Goal: Find contact information: Find contact information

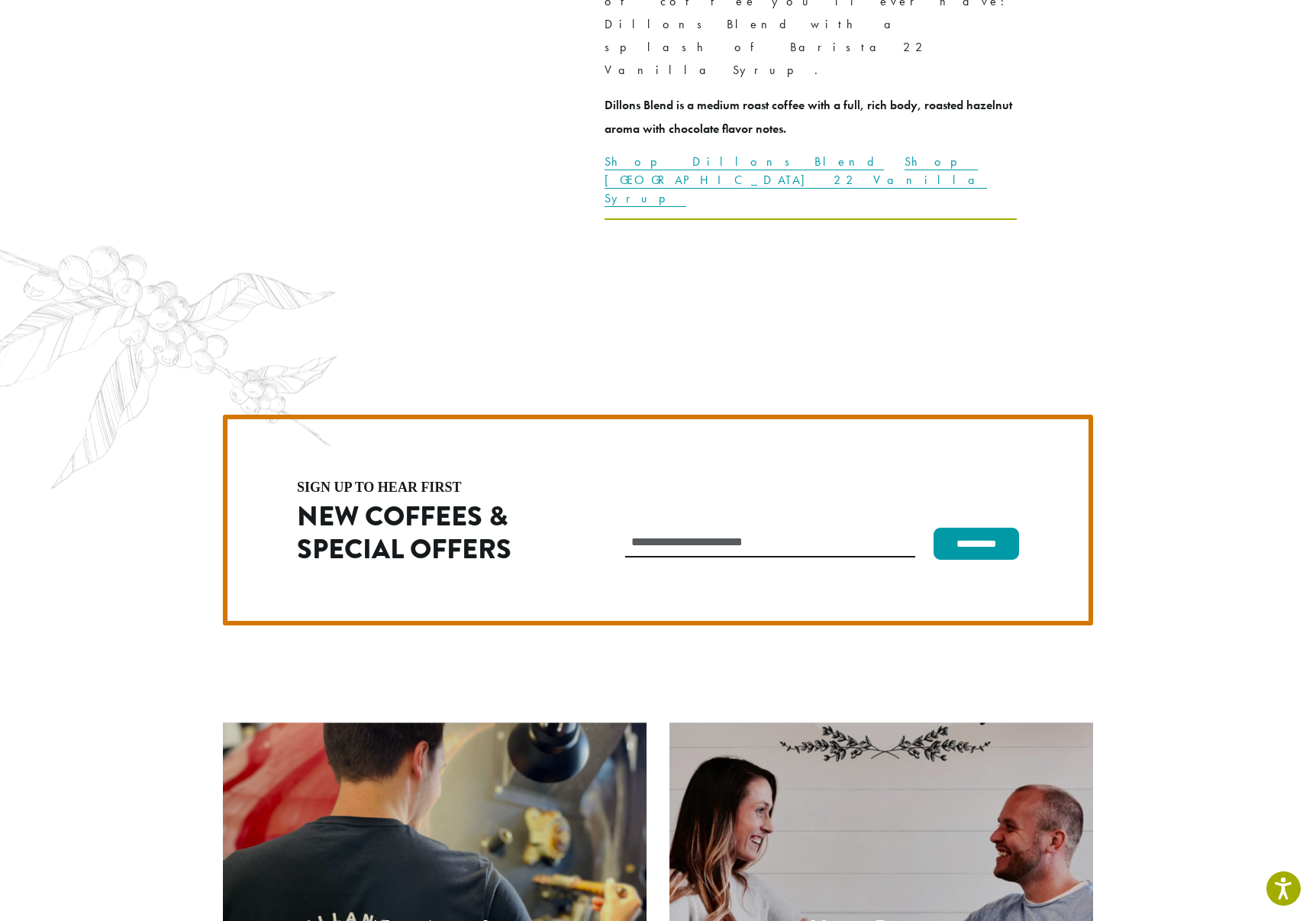
scroll to position [4317, 0]
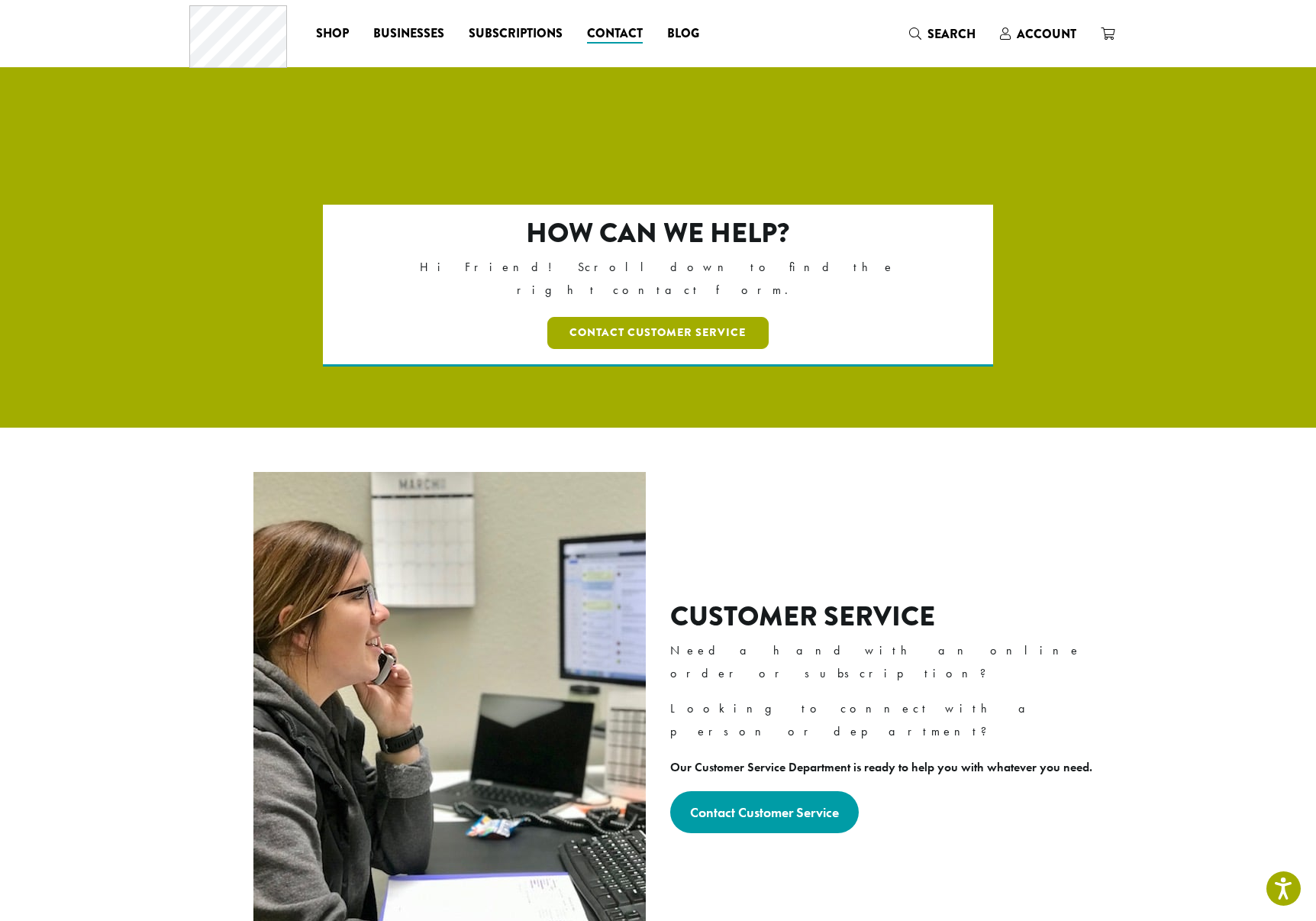
click at [667, 317] on link "Contact Customer Service" at bounding box center [659, 332] width 222 height 32
